Goal: Navigation & Orientation: Find specific page/section

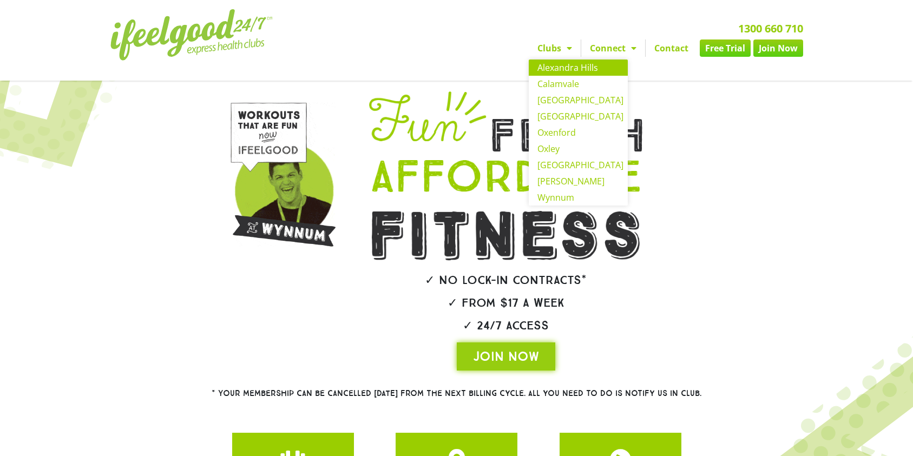
click at [558, 70] on link "Alexandra Hills" at bounding box center [578, 68] width 99 height 16
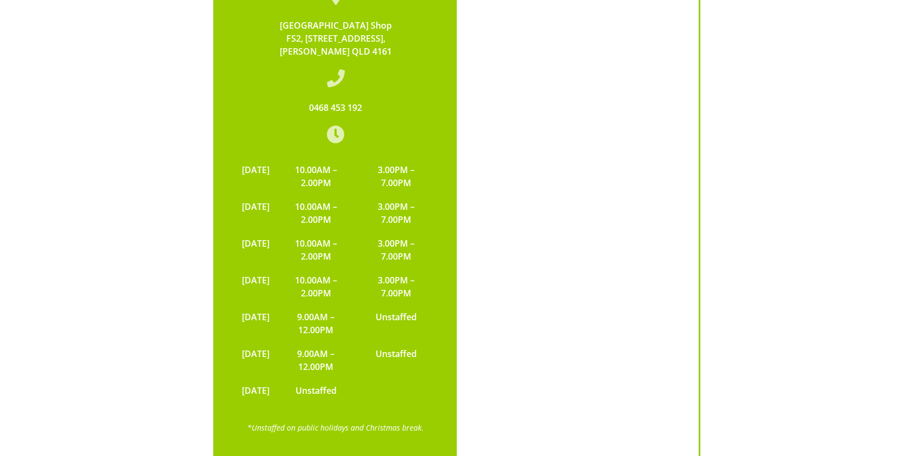
scroll to position [1849, 0]
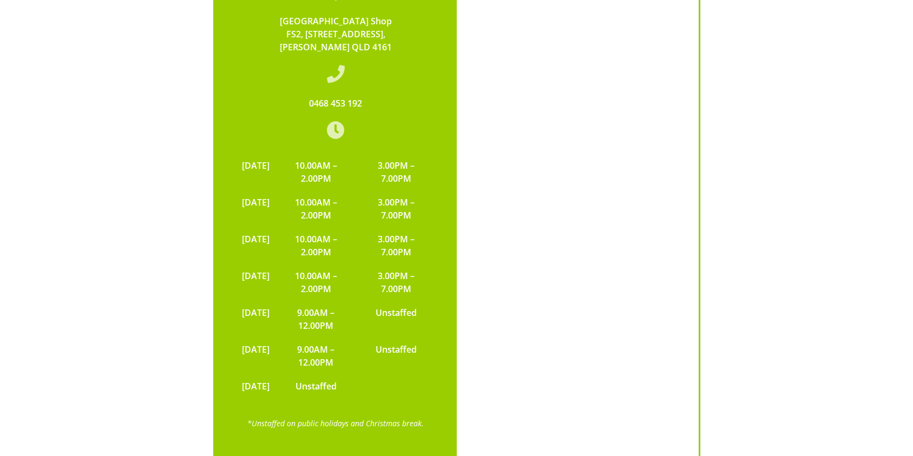
click at [774, 102] on div "Alexandra Hills Shopping Centre Shop FS2, 71 Cambridge Drive, Alexandra Hills Q…" at bounding box center [457, 198] width 704 height 542
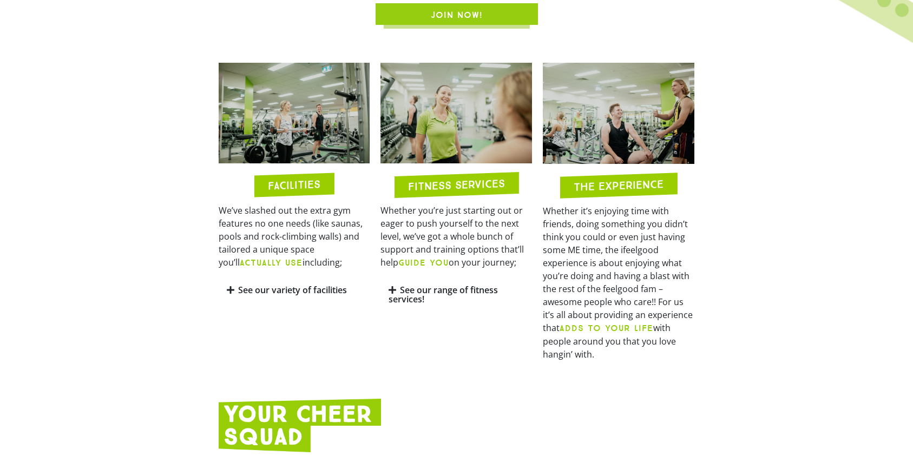
scroll to position [0, 0]
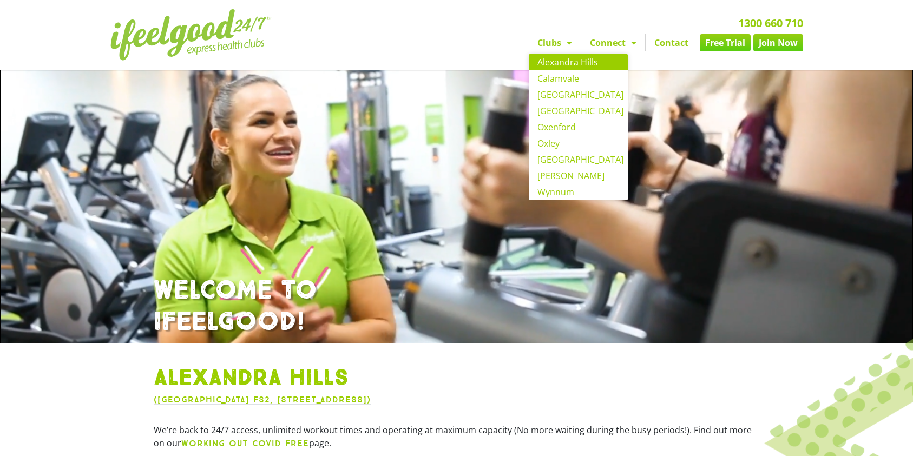
click at [568, 47] on span "Menu" at bounding box center [566, 42] width 11 height 19
click at [558, 94] on link "[GEOGRAPHIC_DATA]" at bounding box center [578, 95] width 99 height 16
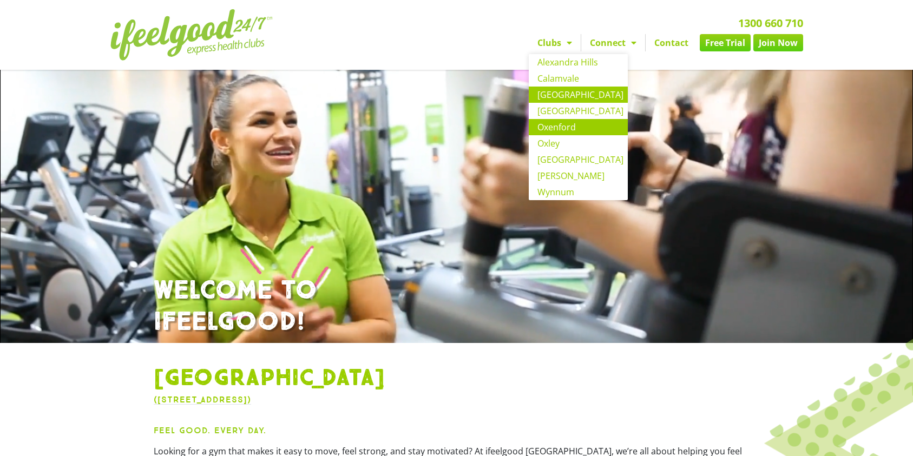
click at [566, 127] on link "Oxenford" at bounding box center [578, 127] width 99 height 16
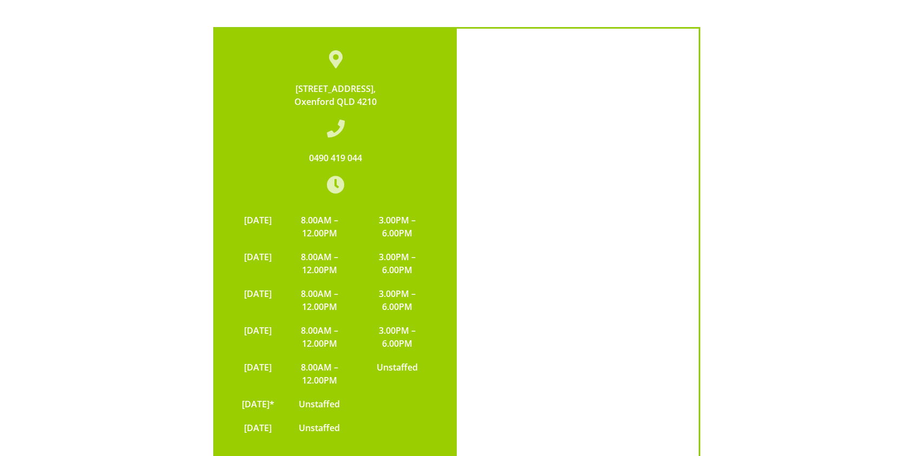
scroll to position [2466, 0]
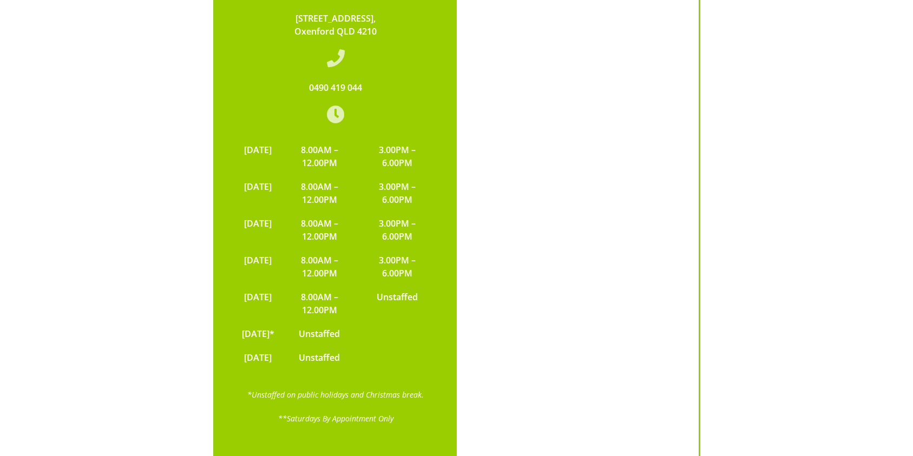
click at [785, 243] on div "9/160 Old Pacific Hwy, Oxenford QLD 4210 0490 419 044 MONDAY 8.00AM – 12.00PM 3…" at bounding box center [457, 195] width 704 height 542
